Goal: Communication & Community: Participate in discussion

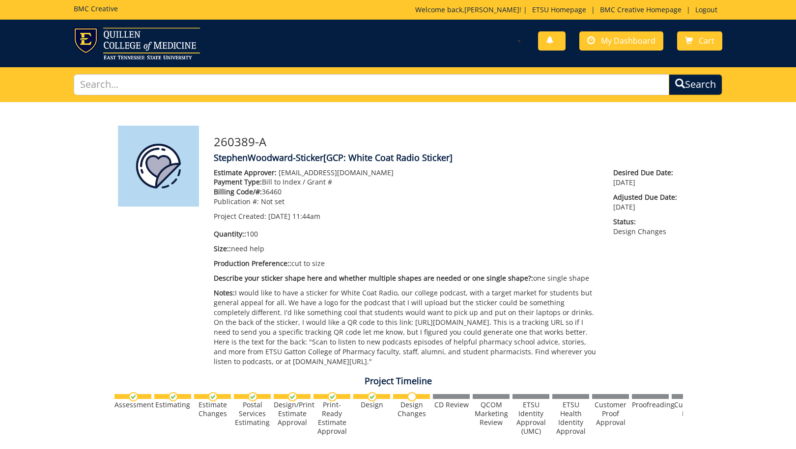
scroll to position [415, 0]
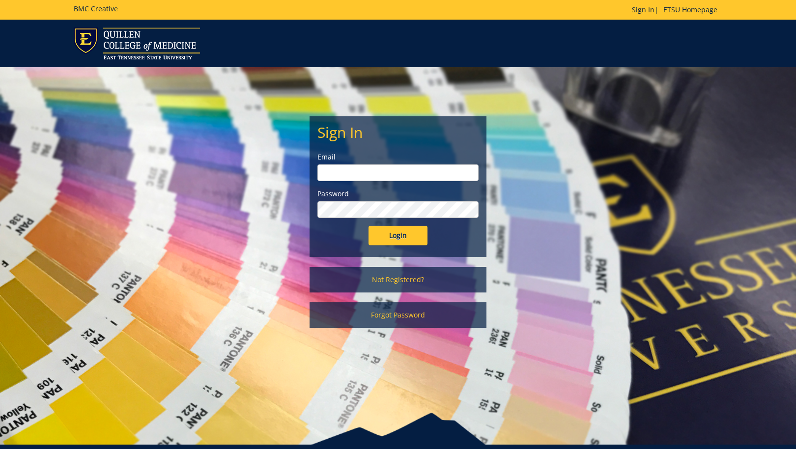
click at [424, 174] on input "email" at bounding box center [397, 173] width 161 height 17
type input "[EMAIL_ADDRESS][DOMAIN_NAME]"
click at [405, 241] on input "Login" at bounding box center [397, 236] width 59 height 20
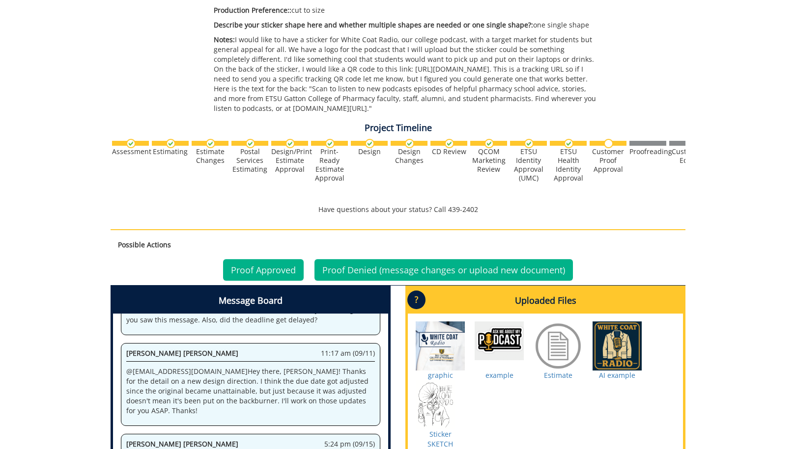
scroll to position [368, 0]
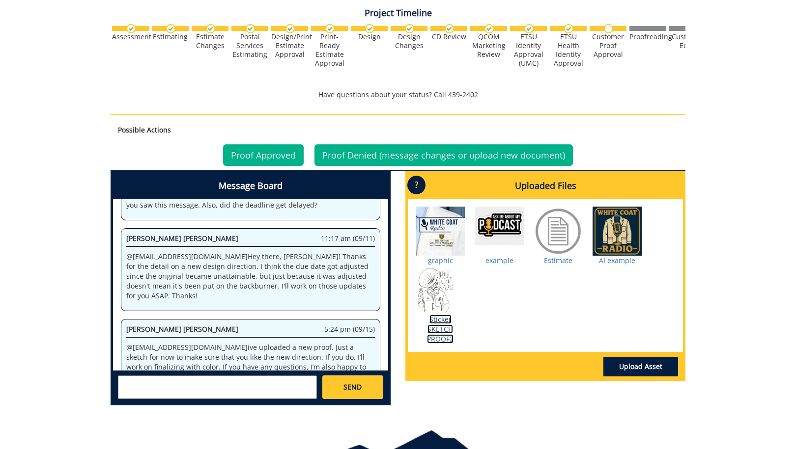
click at [446, 329] on link "Sticker SKETCH PROOF2" at bounding box center [440, 329] width 27 height 29
click at [293, 393] on textarea at bounding box center [217, 388] width 199 height 24
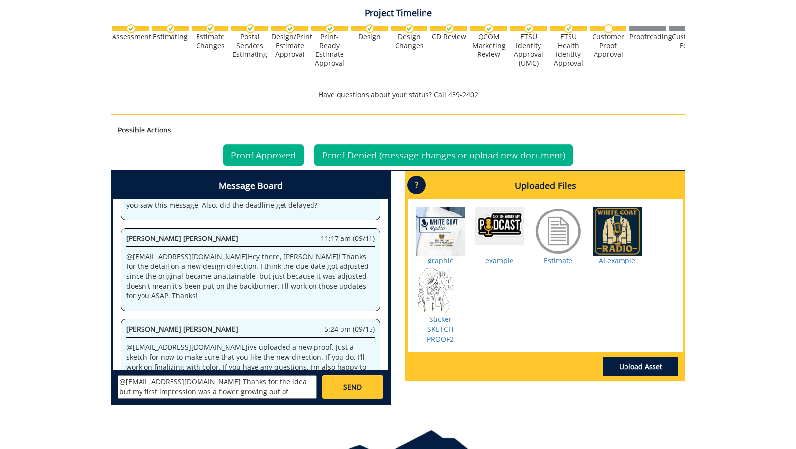
type textarea "@[EMAIL_ADDRESS][DOMAIN_NAME] Thanks for the idea but my first impression was a…"
click at [350, 370] on div "System 11:44 am (08/28) Welcome to the Project Messenger. All messages will app…" at bounding box center [250, 285] width 275 height 172
click at [351, 379] on link "SEND" at bounding box center [352, 388] width 61 height 24
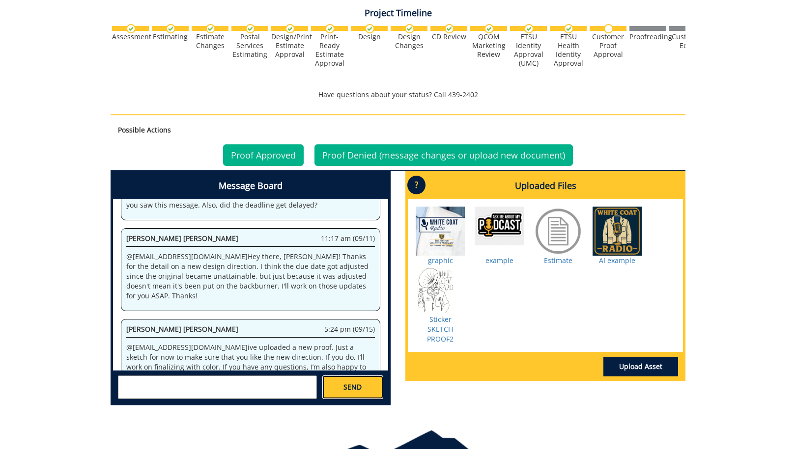
scroll to position [1017, 0]
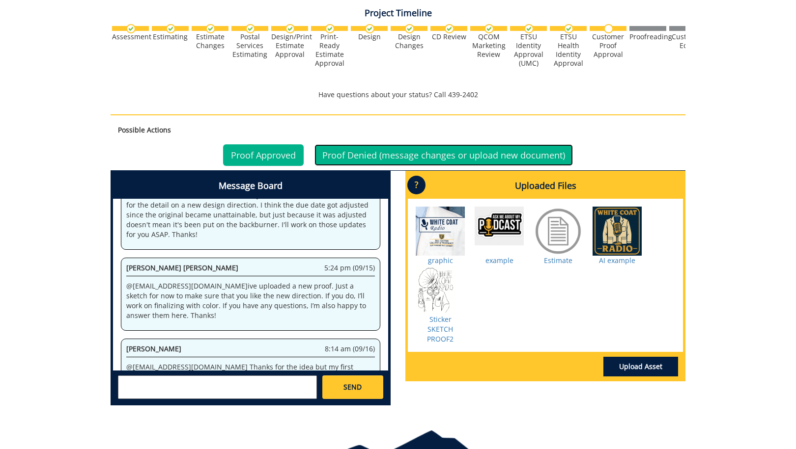
click at [358, 160] on link "Proof Denied (message changes or upload new document)" at bounding box center [443, 155] width 258 height 22
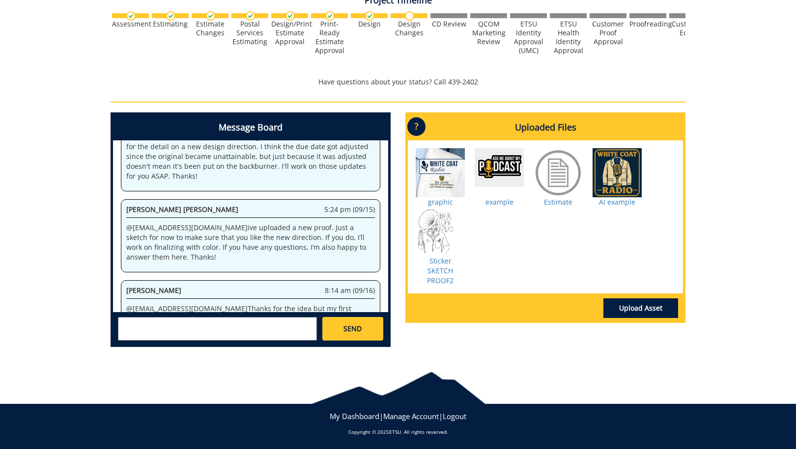
scroll to position [382, 0]
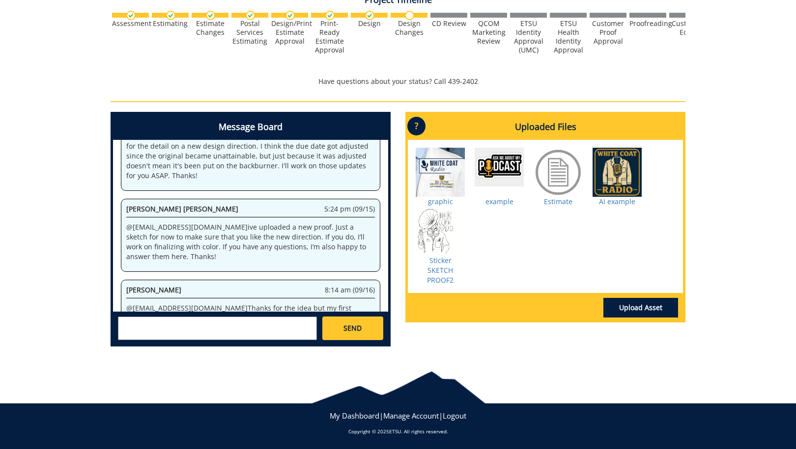
click at [281, 322] on textarea at bounding box center [217, 329] width 199 height 24
type textarea "@[EMAIL_ADDRESS][DOMAIN_NAME] Can you do a draft of something that's more focus…"
click at [349, 315] on div "[PERSON_NAME] [EMAIL_ADDRESS][DOMAIN_NAME] [PERSON_NAME] [EMAIL_ADDRESS][DOMAIN…" at bounding box center [250, 328] width 275 height 32
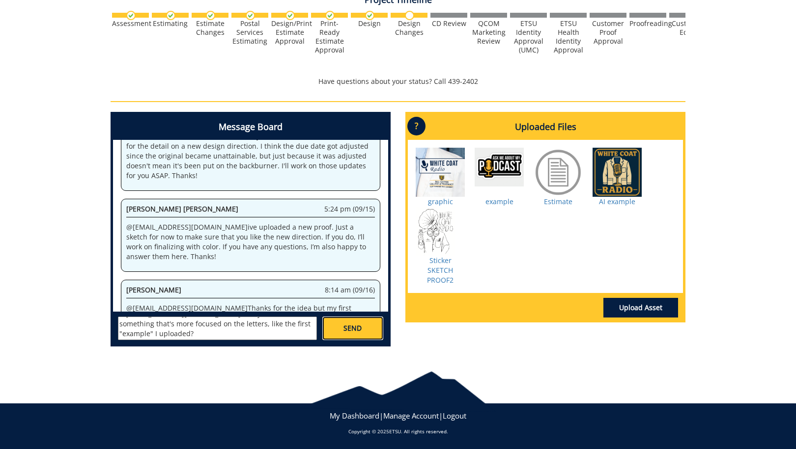
click at [351, 327] on span "SEND" at bounding box center [352, 329] width 18 height 10
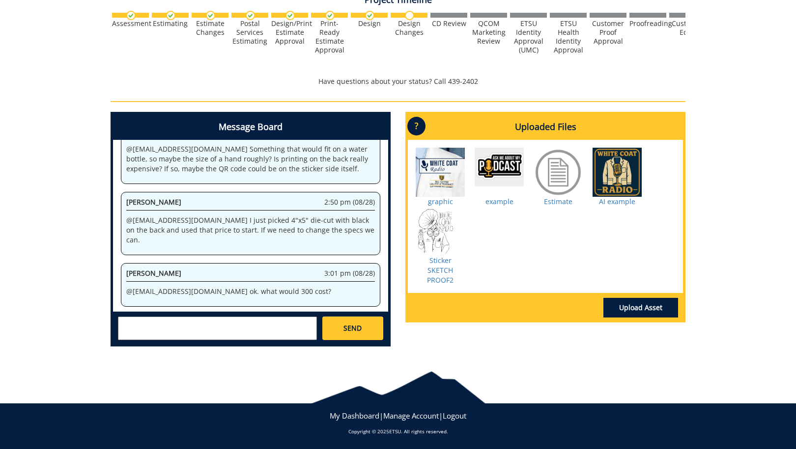
scroll to position [22484, 0]
